Goal: Task Accomplishment & Management: Complete application form

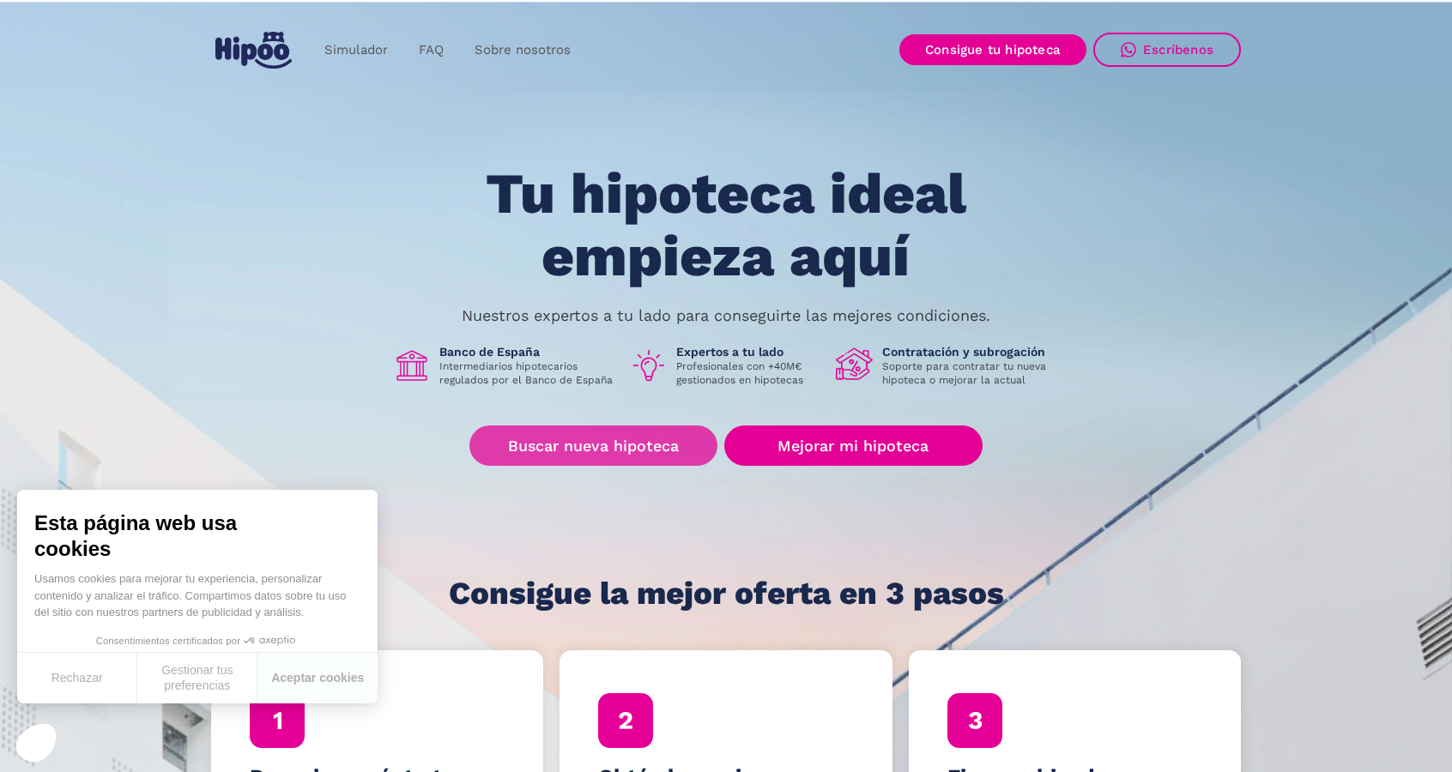
click at [622, 448] on link "Buscar nueva hipoteca" at bounding box center [593, 446] width 248 height 40
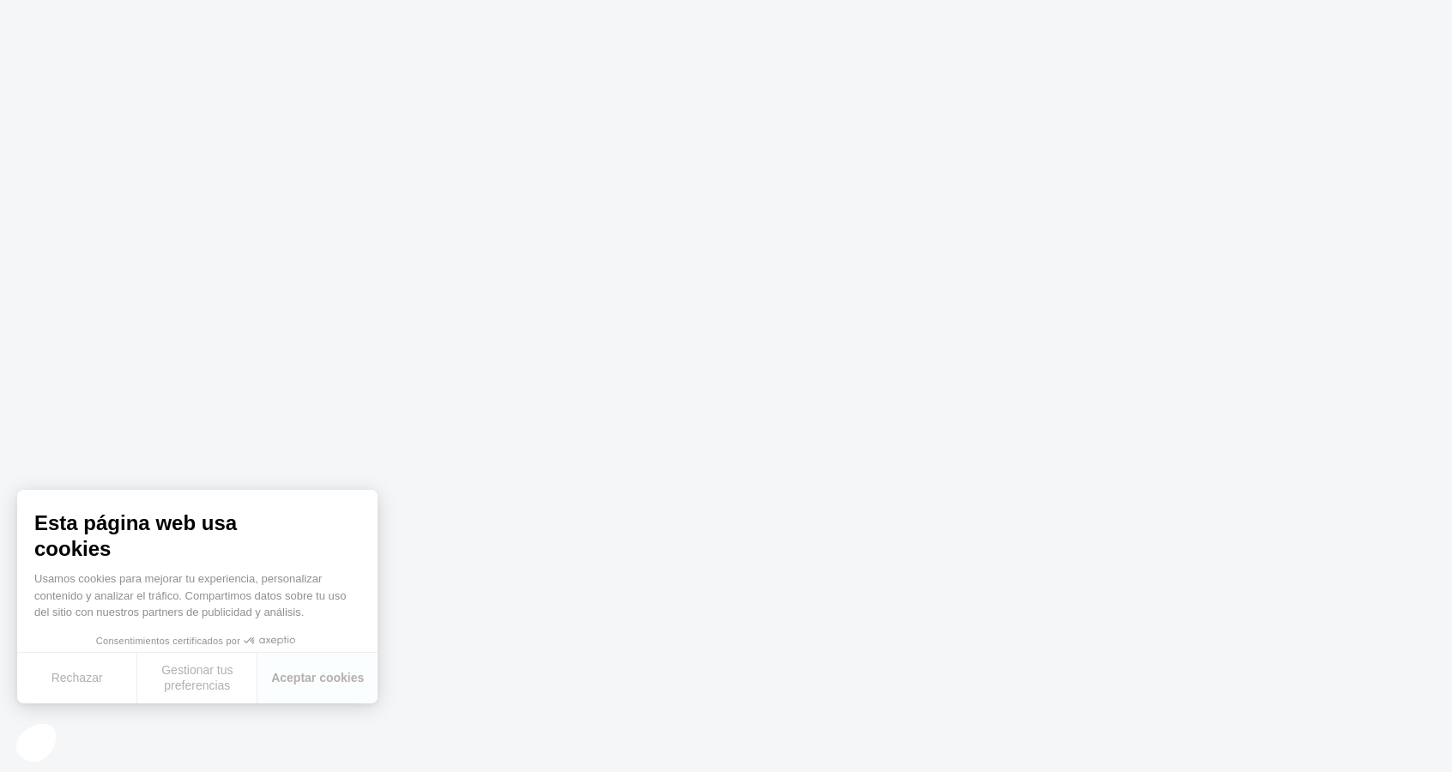
click at [797, 743] on body at bounding box center [726, 386] width 1452 height 772
click at [471, 522] on body at bounding box center [726, 386] width 1452 height 772
